Goal: Task Accomplishment & Management: Complete application form

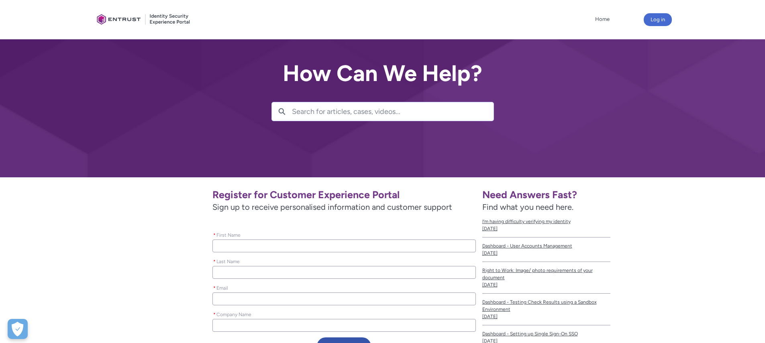
click at [278, 249] on input "* First Name" at bounding box center [344, 246] width 263 height 13
type lightning-primitive-input-simple "[PERSON_NAME]"
type input "[PERSON_NAME]"
click at [262, 273] on input "* Last Name" at bounding box center [344, 272] width 263 height 13
type lightning-primitive-input-simple "[PERSON_NAME]"
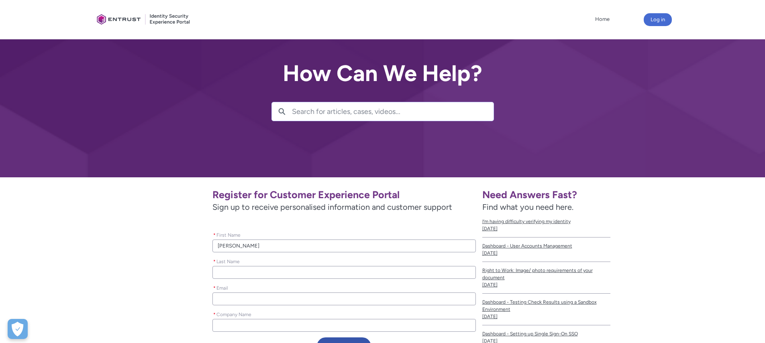
type input "[PERSON_NAME]"
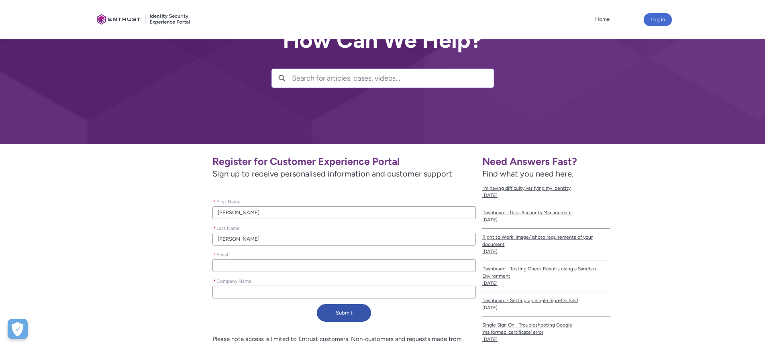
scroll to position [34, 0]
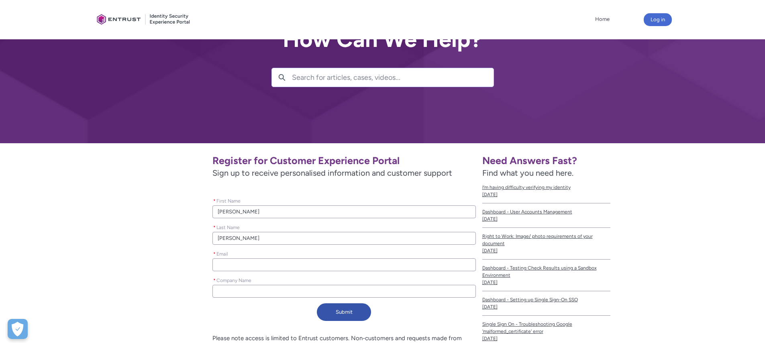
click at [234, 264] on input "* Email" at bounding box center [344, 265] width 263 height 13
type lightning-primitive-input-simple "p"
type input "p"
type lightning-primitive-input-simple "pa"
type input "pa"
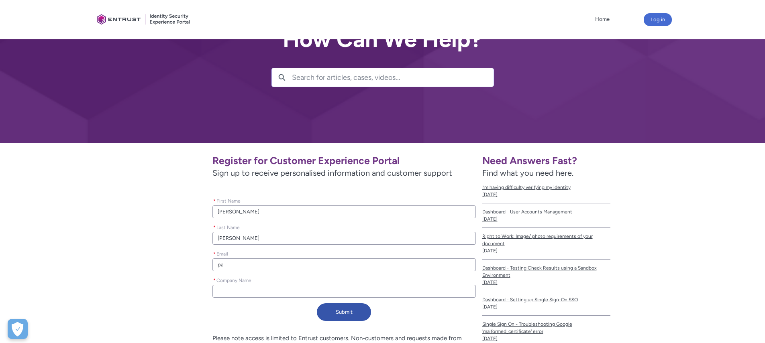
type lightning-primitive-input-simple "pau"
type input "pau"
type lightning-primitive-input-simple "[PERSON_NAME]"
type input "[PERSON_NAME]"
type lightning-primitive-input-simple "[PERSON_NAME]@"
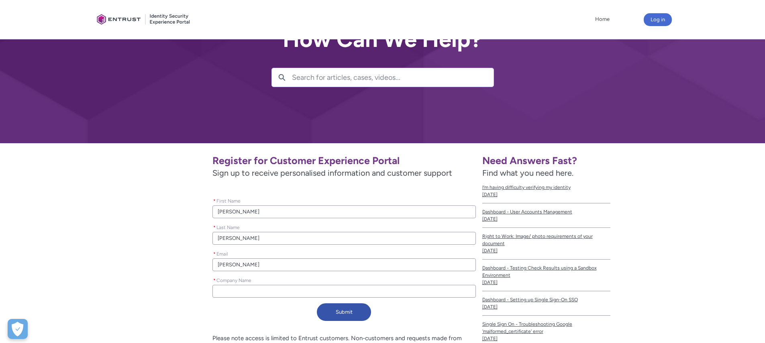
type input "[PERSON_NAME]@"
type lightning-primitive-input-simple "[PERSON_NAME]"
type input "[PERSON_NAME]"
type lightning-primitive-input-simple "[PERSON_NAME]"
type input "[PERSON_NAME]"
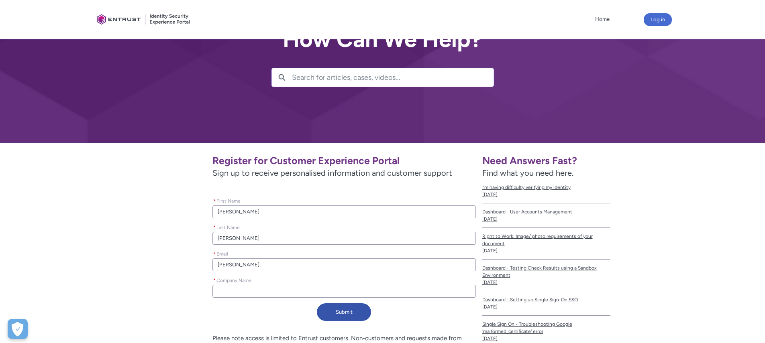
type lightning-primitive-input-simple "[PERSON_NAME]"
type input "[PERSON_NAME]"
type lightning-primitive-input-simple "[PERSON_NAME]"
type input "[PERSON_NAME]"
type lightning-primitive-input-simple "[PERSON_NAME]."
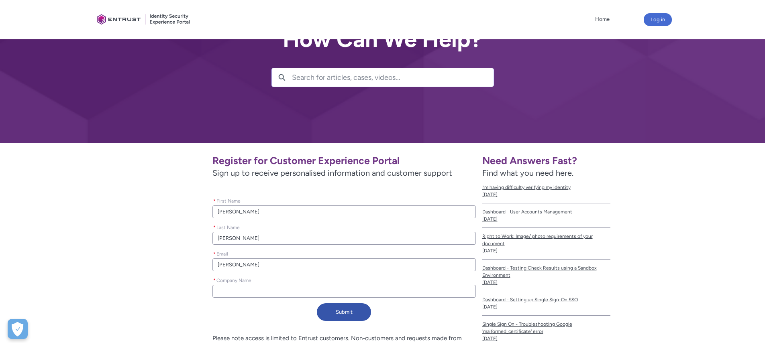
type input "[PERSON_NAME]."
type lightning-primitive-input-simple "[PERSON_NAME]"
type input "[PERSON_NAME]"
type lightning-primitive-input-simple "[PERSON_NAME][EMAIL_ADDRESS][DOMAIN_NAME]"
type input "[PERSON_NAME][EMAIL_ADDRESS][DOMAIN_NAME]"
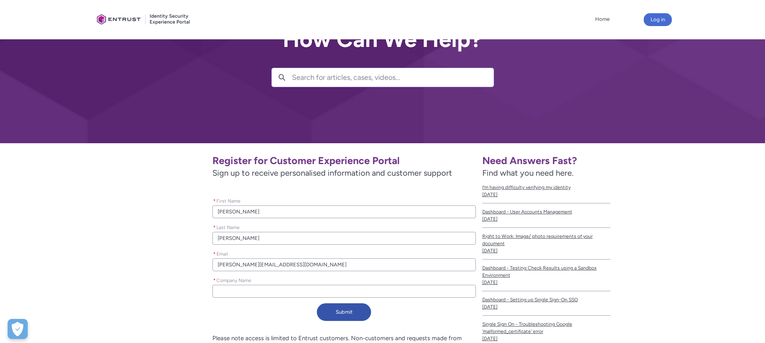
click at [233, 292] on input "* Company Name" at bounding box center [344, 291] width 263 height 13
type lightning-primitive-input-simple "[DOMAIN_NAME] LTD"
type input "[DOMAIN_NAME] LTD"
click at [349, 316] on button "Submit" at bounding box center [344, 313] width 54 height 18
